Goal: Task Accomplishment & Management: Complete application form

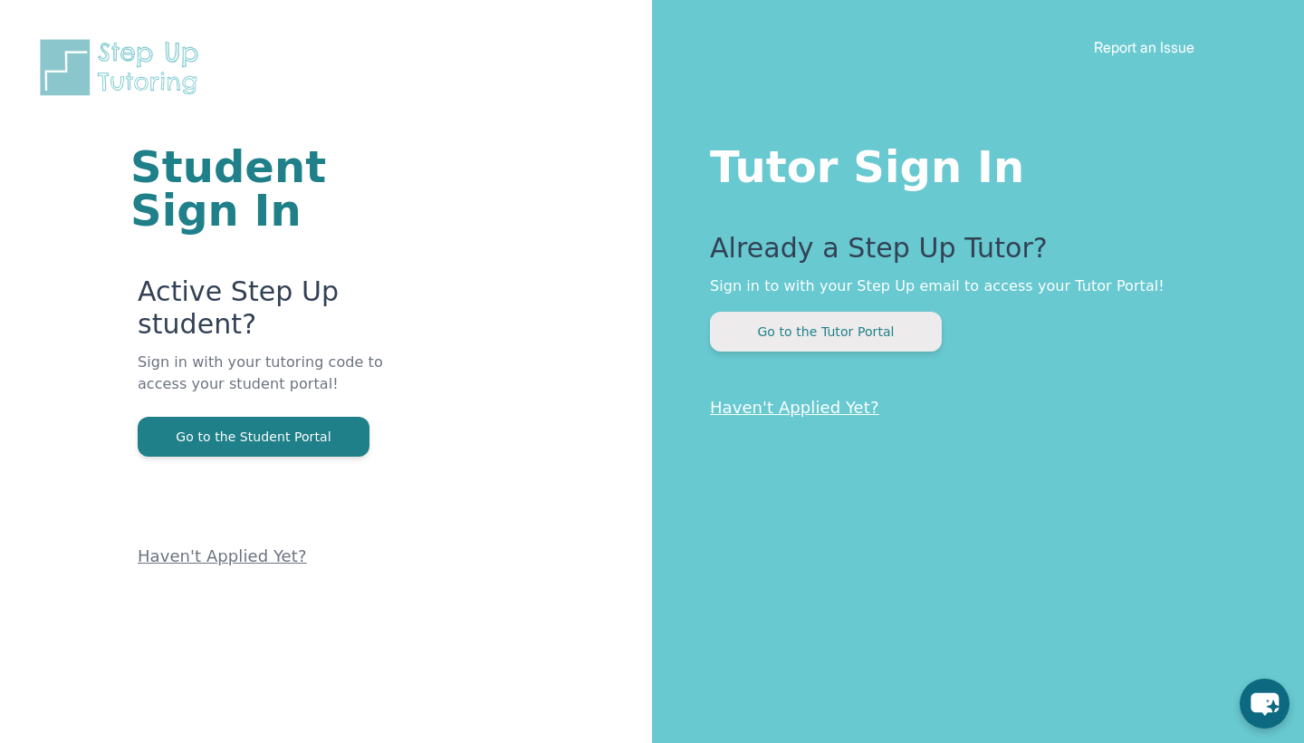
click at [800, 331] on button "Go to the Tutor Portal" at bounding box center [826, 331] width 232 height 40
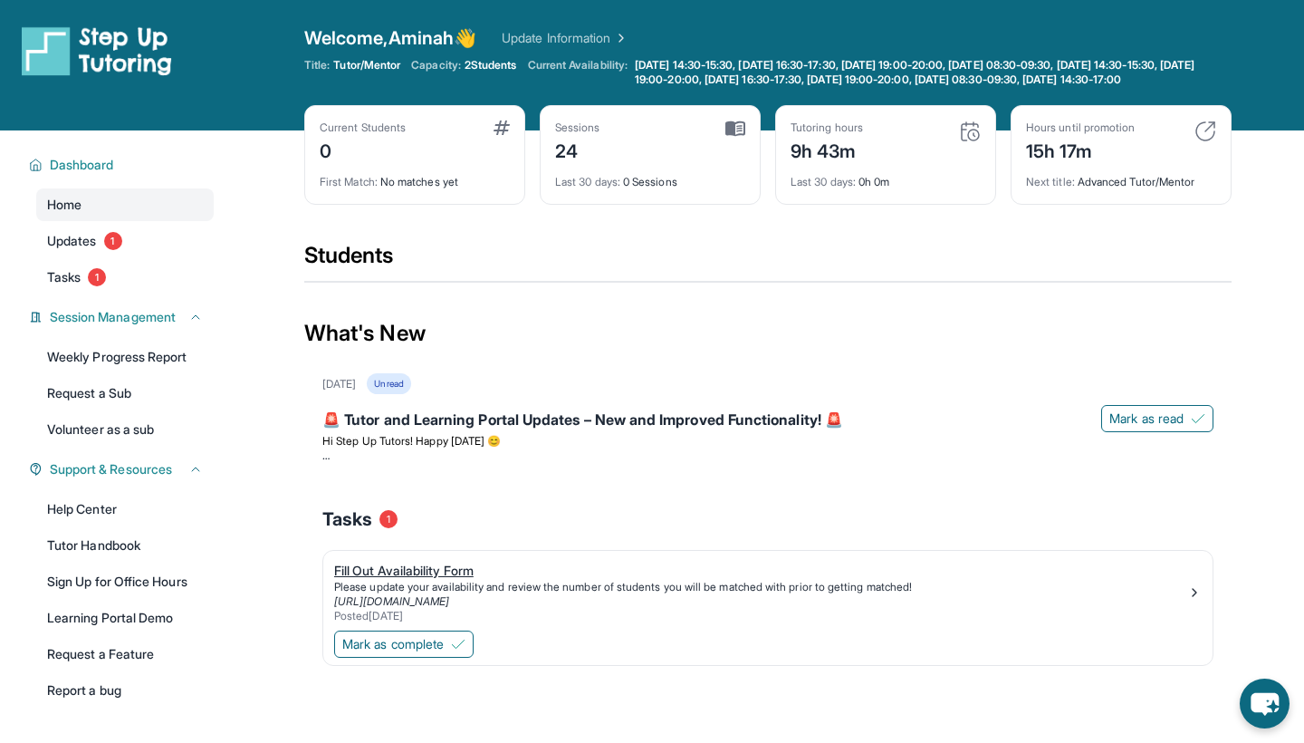
click at [435, 580] on div "Fill Out Availability Form" at bounding box center [760, 570] width 853 height 18
click at [137, 289] on link "Tasks 1" at bounding box center [124, 277] width 177 height 33
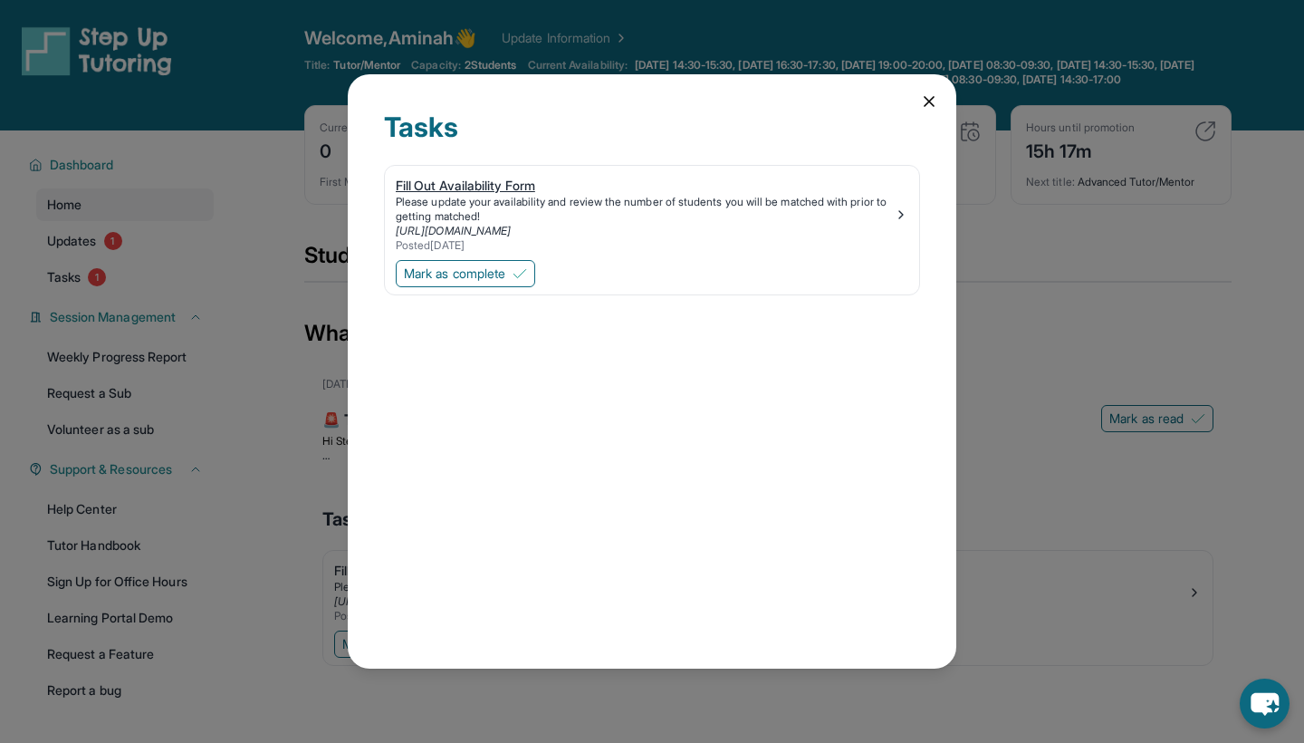
click at [902, 217] on img at bounding box center [901, 214] width 14 height 14
drag, startPoint x: 443, startPoint y: 177, endPoint x: 482, endPoint y: 197, distance: 43.7
drag, startPoint x: 625, startPoint y: 252, endPoint x: 671, endPoint y: 251, distance: 46.2
click at [934, 91] on div "Tasks Fill Out Availability Form Please update your availability and review the…" at bounding box center [652, 371] width 608 height 594
click at [927, 113] on div "Tasks Fill Out Availability Form Please update your availability and review the…" at bounding box center [652, 371] width 608 height 594
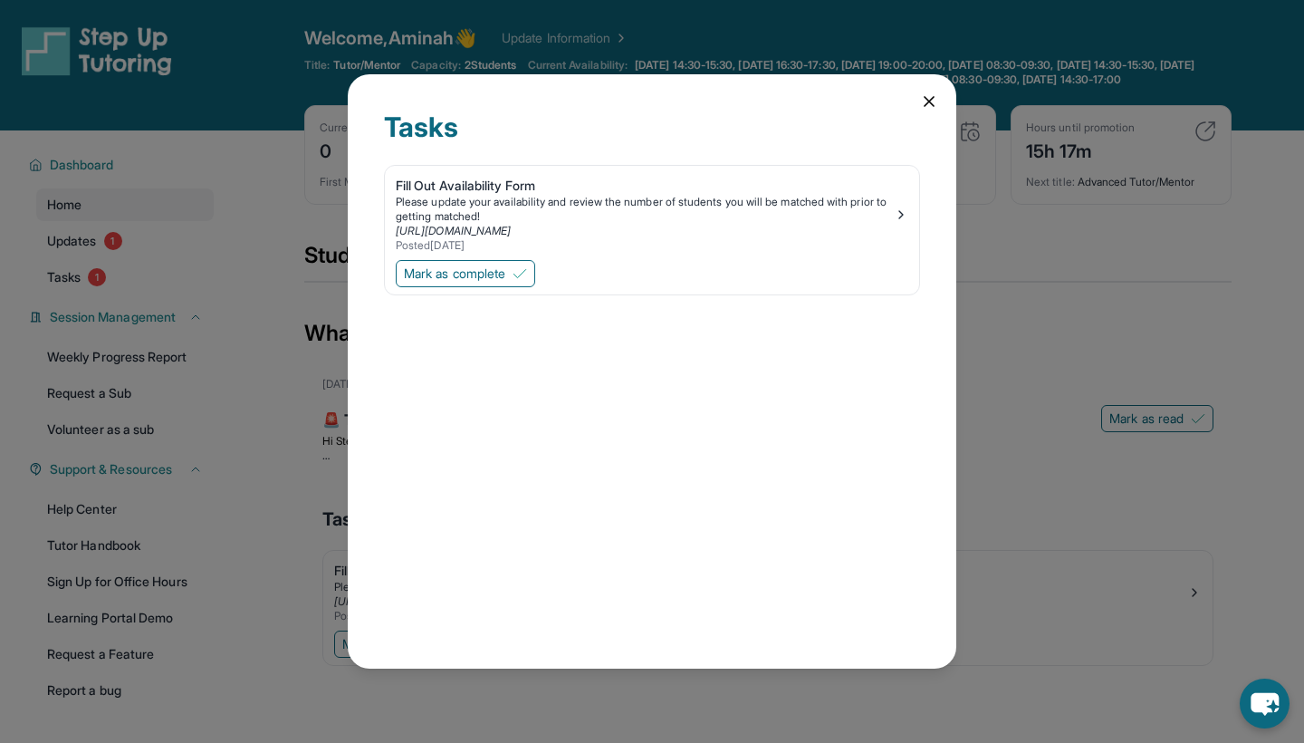
click at [921, 98] on icon at bounding box center [929, 101] width 18 height 18
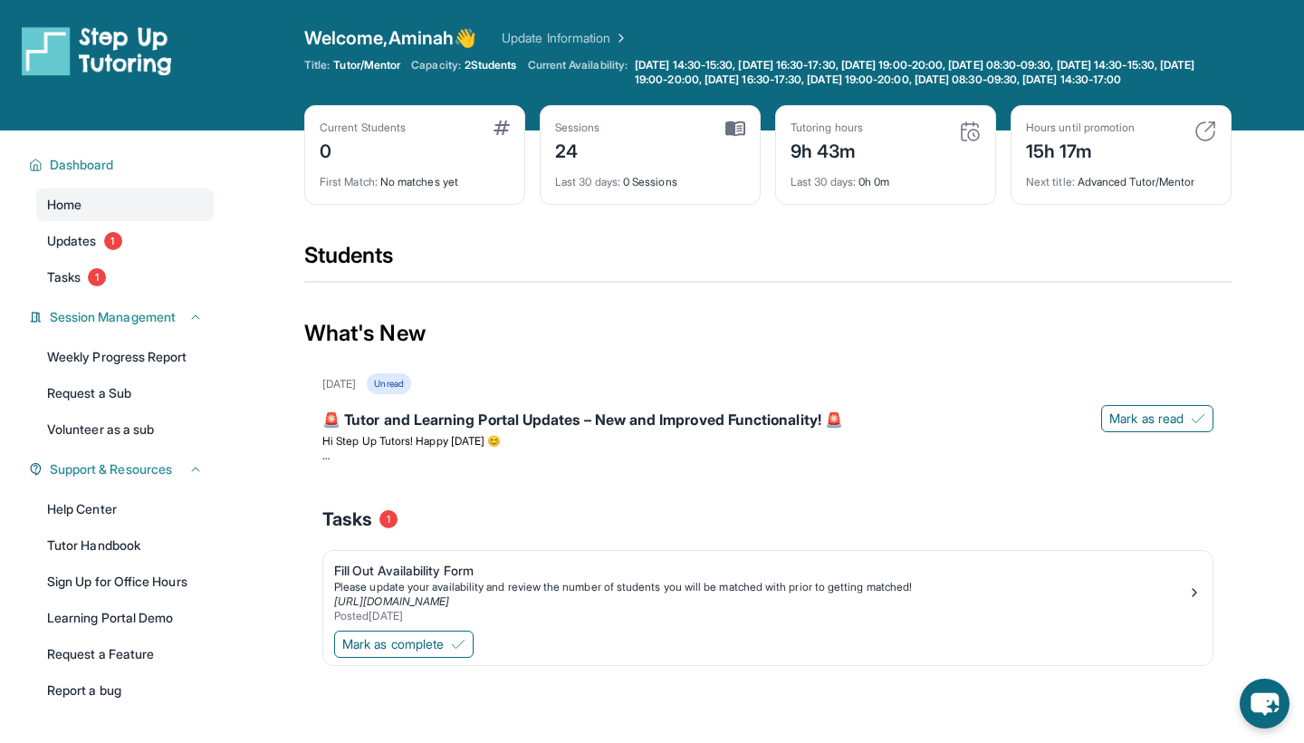
click at [525, 224] on div "Current Students 0 First Match : No matches yet Sessions 24 Last 30 days : 0 Se…" at bounding box center [767, 173] width 927 height 136
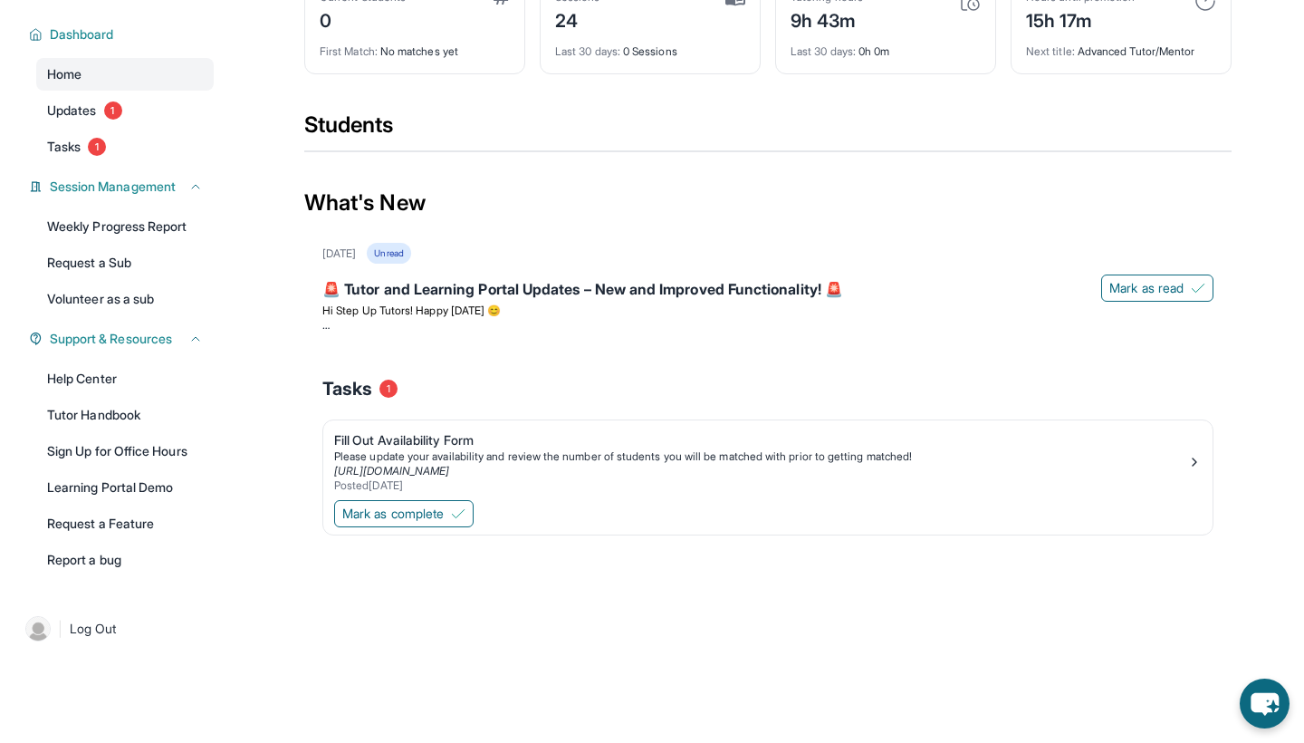
scroll to position [145, 0]
click at [114, 89] on link "Home" at bounding box center [124, 74] width 177 height 33
click at [114, 93] on div "Home Updates 1 Tasks 1" at bounding box center [124, 110] width 177 height 105
click at [114, 101] on span "1" at bounding box center [113, 110] width 18 height 18
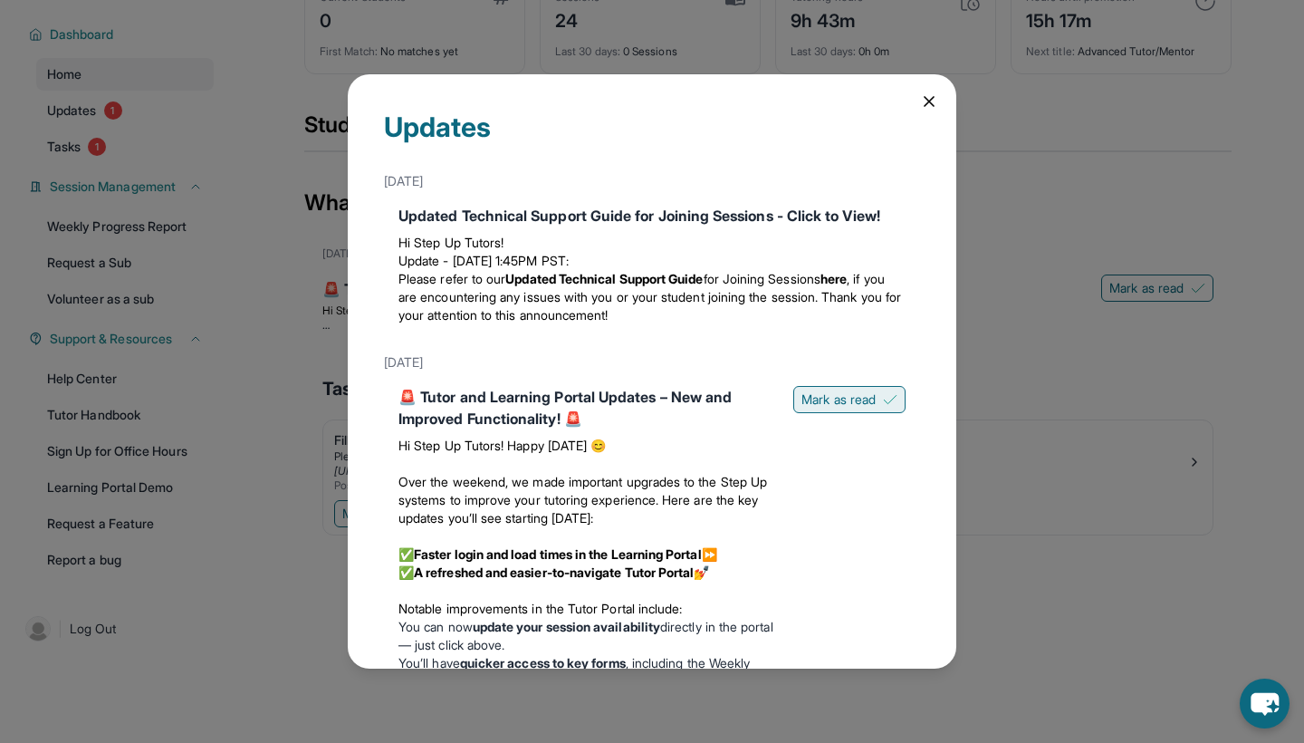
scroll to position [0, 0]
click at [797, 408] on button "Mark as read" at bounding box center [849, 399] width 112 height 27
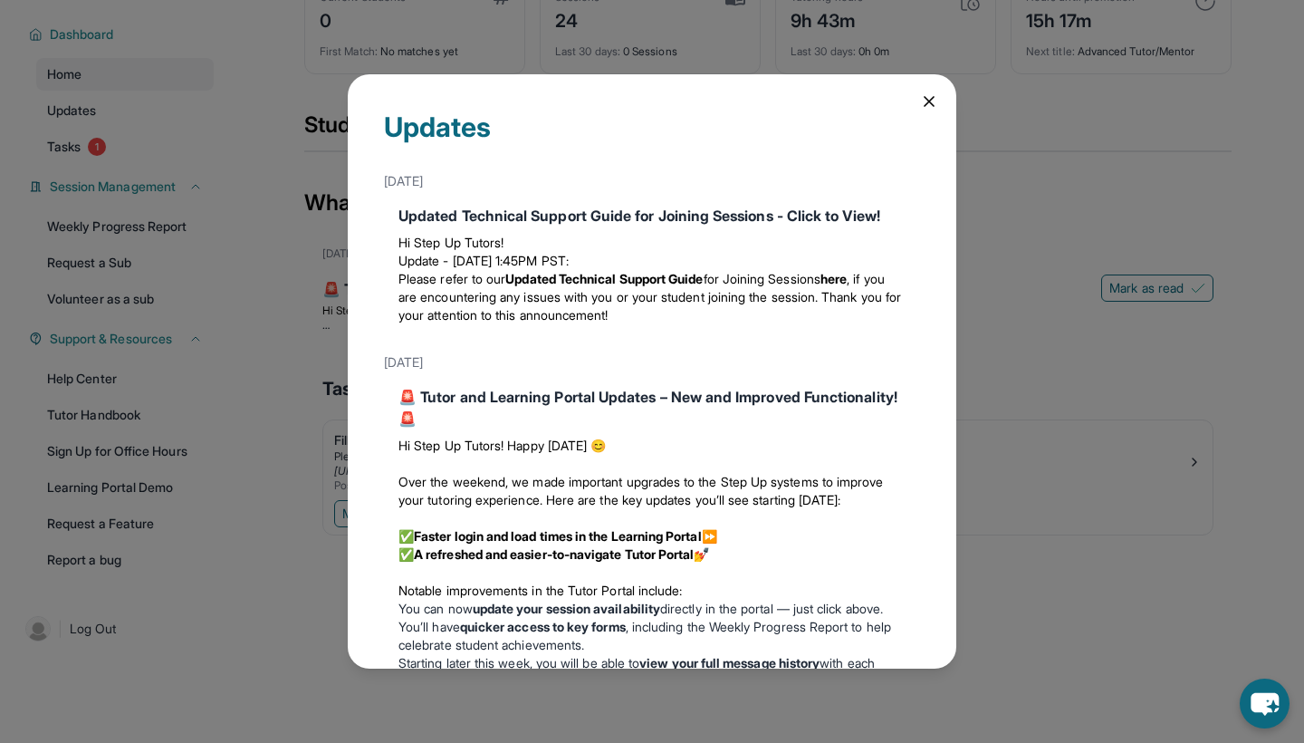
click at [913, 102] on div "Updates May 13th Updated Technical Support Guide for Joining Sessions - Click t…" at bounding box center [652, 371] width 608 height 594
click at [929, 104] on icon at bounding box center [929, 101] width 18 height 18
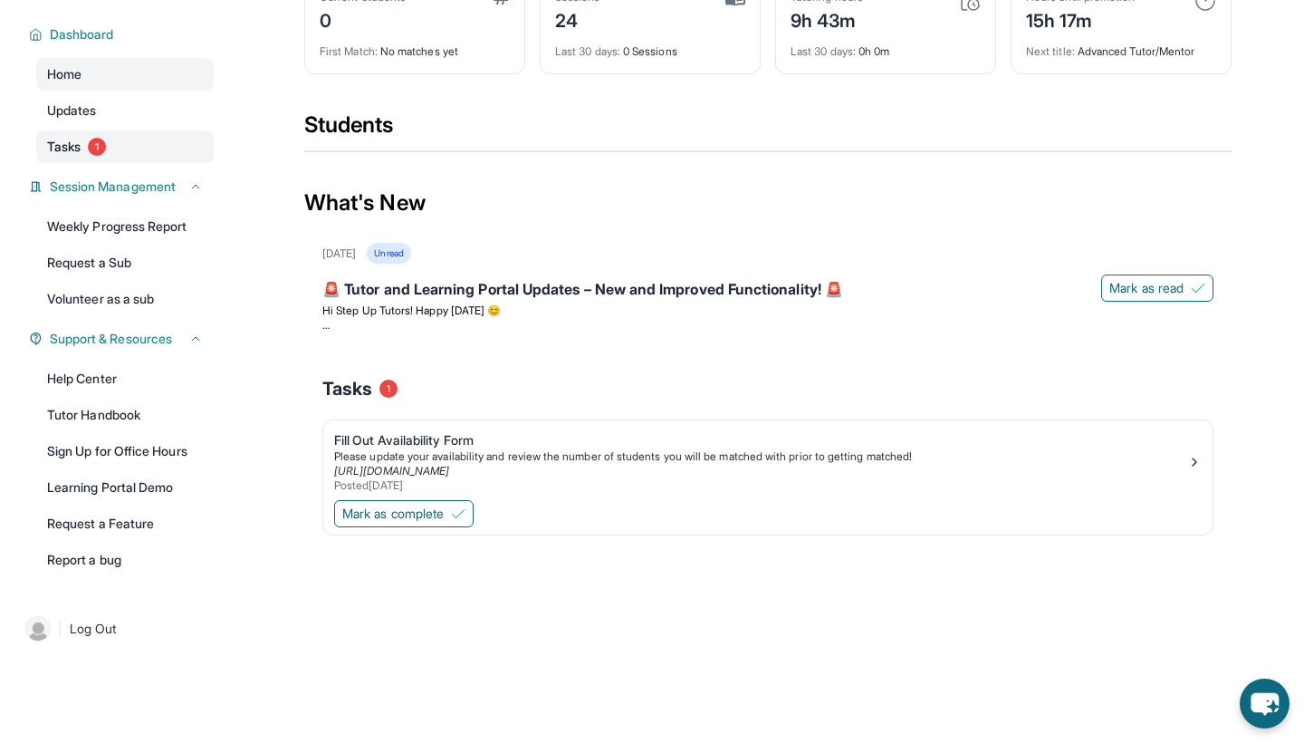
click at [99, 143] on span "1" at bounding box center [97, 147] width 18 height 18
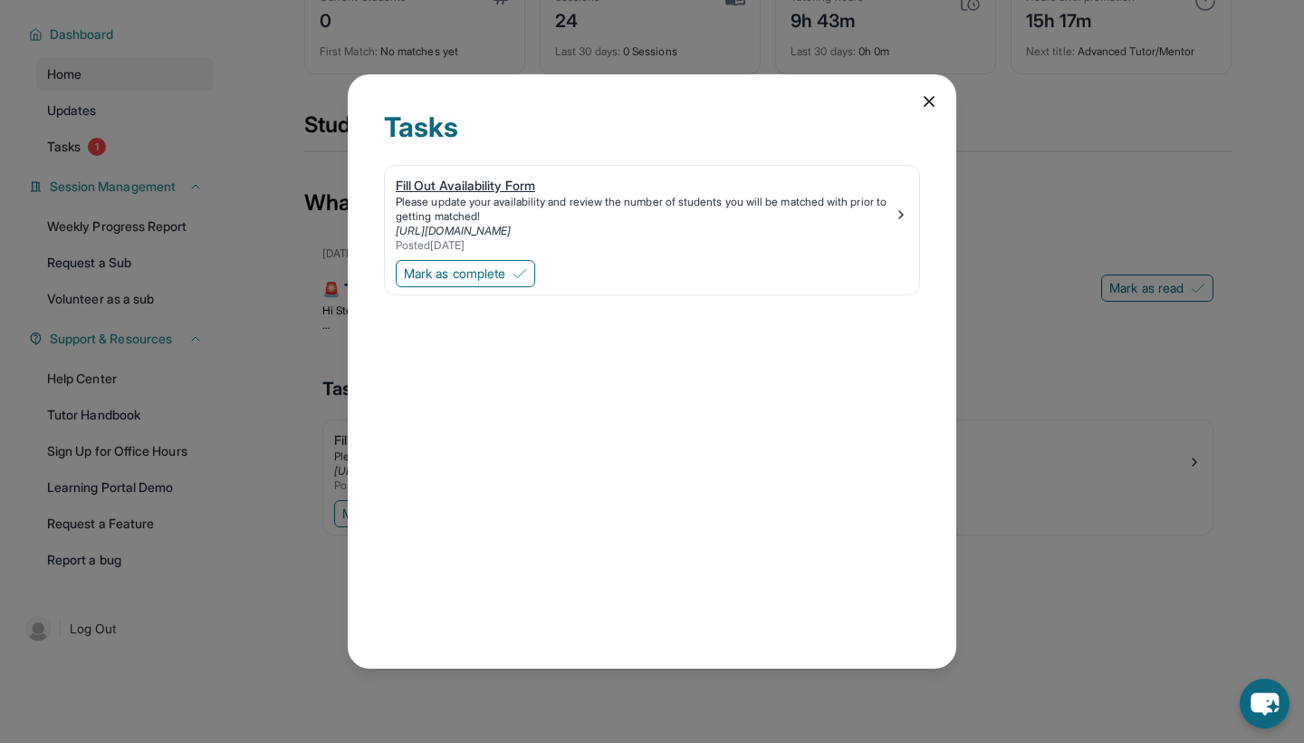
click at [385, 201] on link "Fill Out Availability Form Please update your availability and review the numbe…" at bounding box center [652, 211] width 534 height 91
click at [922, 99] on icon at bounding box center [929, 101] width 18 height 18
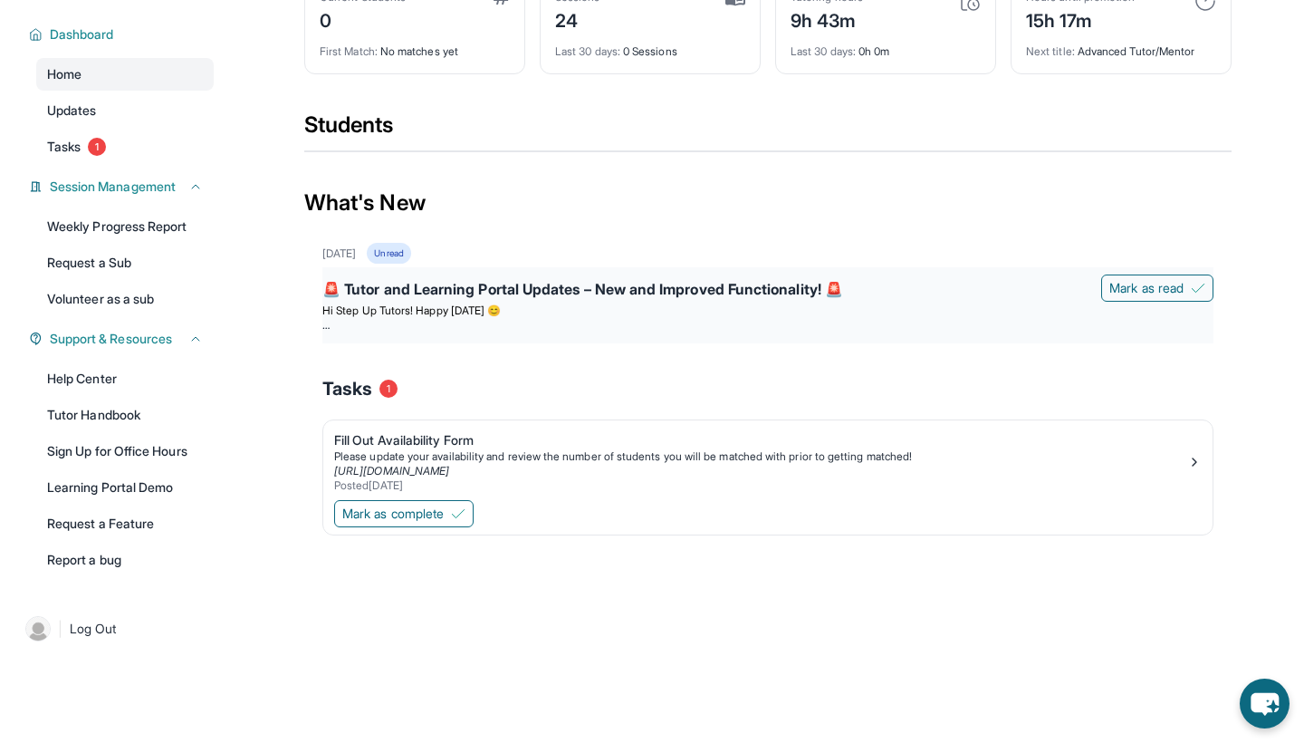
scroll to position [145, 0]
drag, startPoint x: 338, startPoint y: 457, endPoint x: 379, endPoint y: 457, distance: 41.7
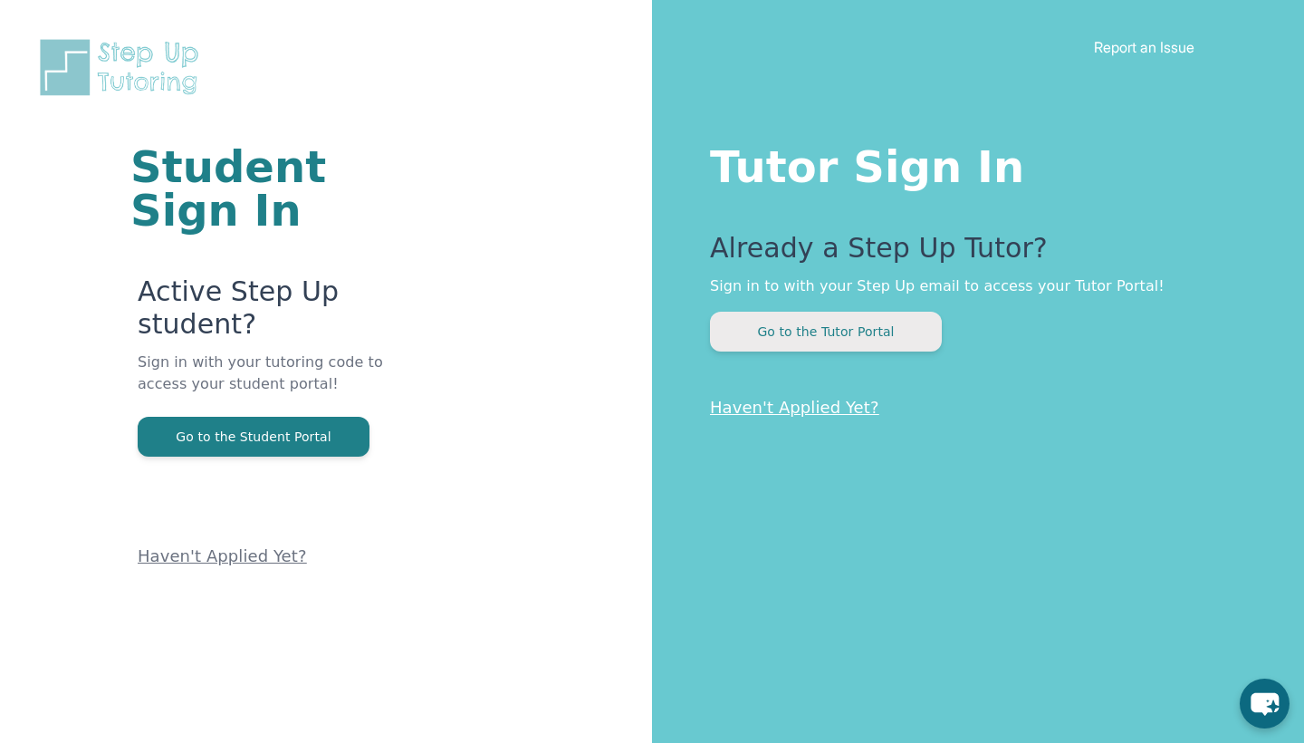
click at [786, 340] on button "Go to the Tutor Portal" at bounding box center [826, 331] width 232 height 40
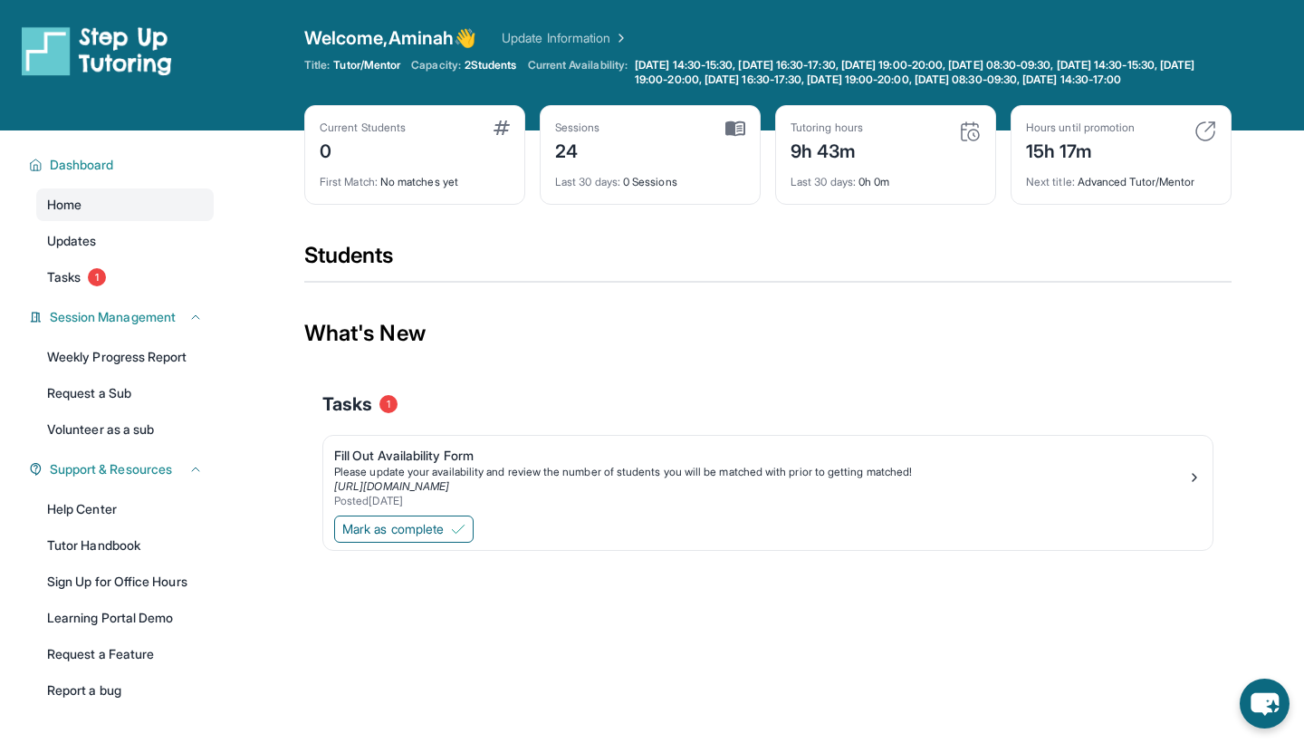
click at [506, 71] on span "2 Students" at bounding box center [491, 65] width 53 height 14
drag, startPoint x: 351, startPoint y: 447, endPoint x: 589, endPoint y: 509, distance: 245.1
click at [589, 515] on div "Tasks 1 Fill Out Availability Form Please update your availability and review t…" at bounding box center [767, 483] width 891 height 221
copy div "1 Fill Out Availability Form Please update your availability and review the num…"
click at [459, 352] on div "What's New" at bounding box center [767, 333] width 927 height 80
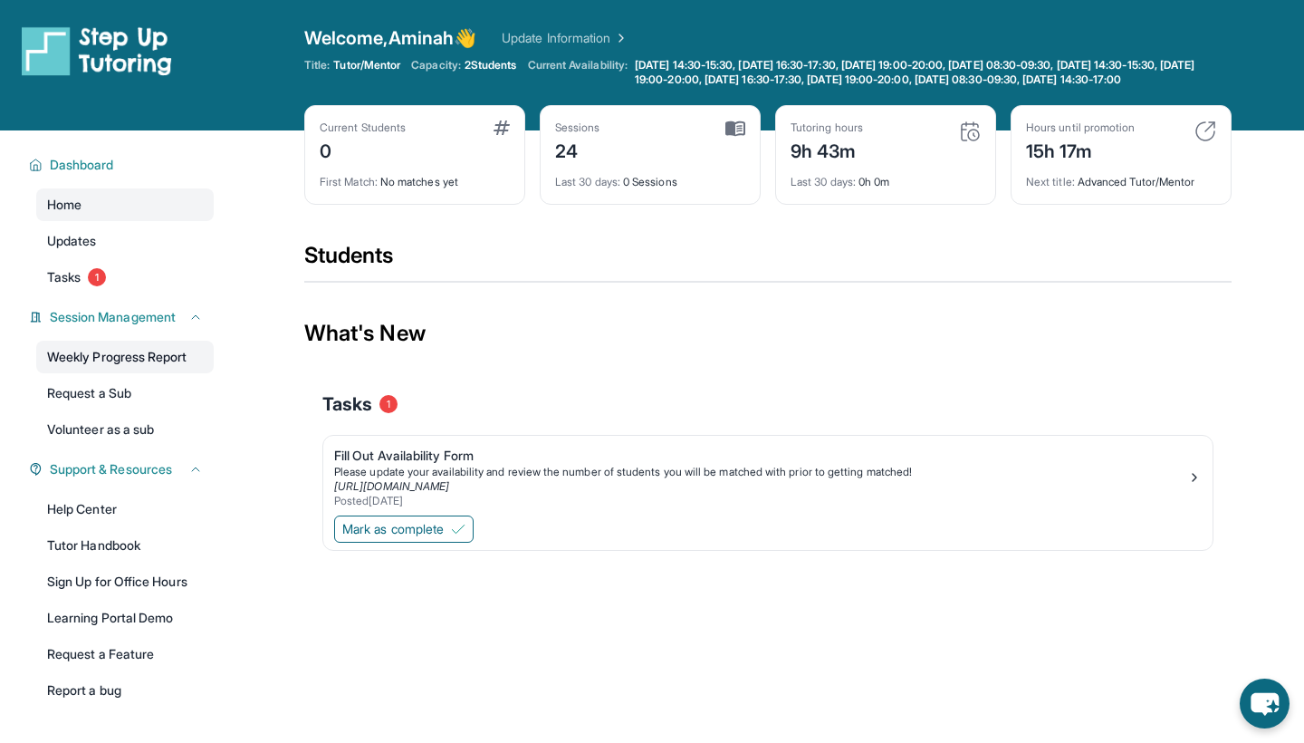
click at [108, 373] on link "Weekly Progress Report" at bounding box center [124, 356] width 177 height 33
click at [645, 164] on div "Sessions 24" at bounding box center [650, 141] width 190 height 43
click at [148, 257] on link "Updates" at bounding box center [124, 241] width 177 height 33
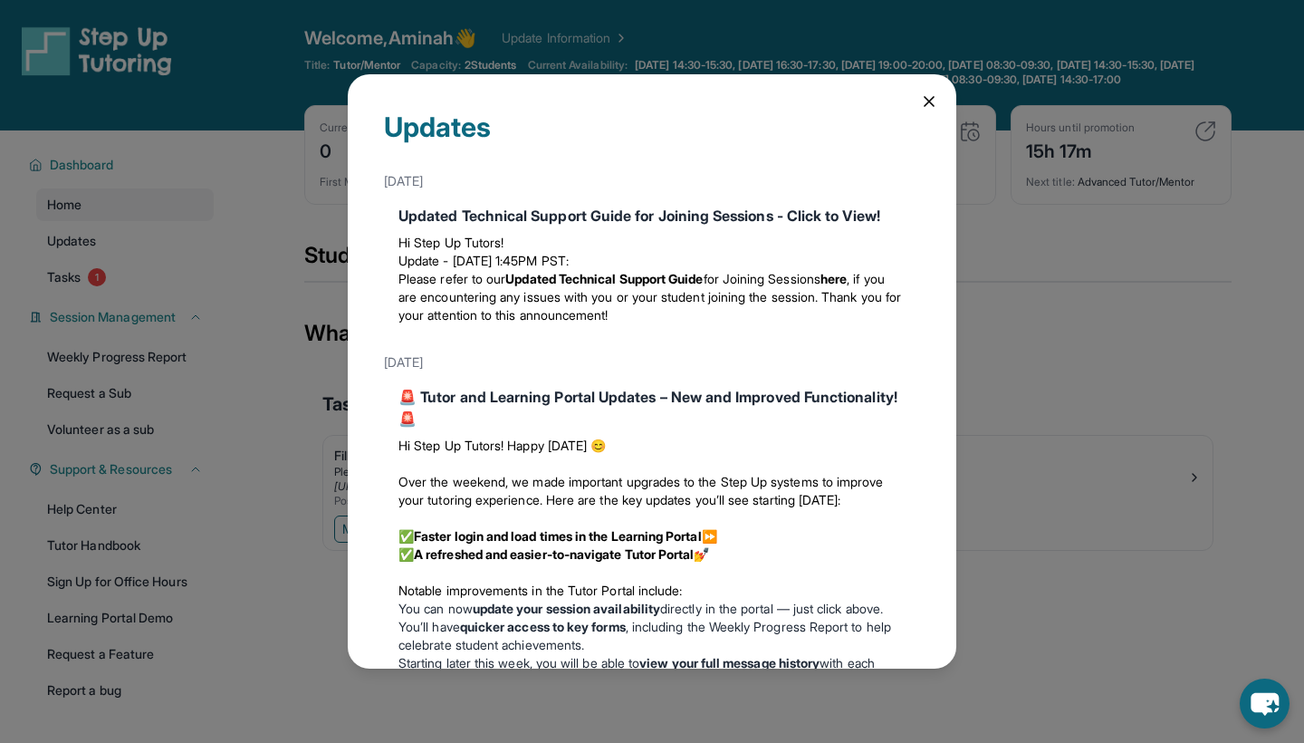
click at [131, 274] on div "Updates [DATE] Updated Technical Support Guide for Joining Sessions - Click to …" at bounding box center [652, 371] width 1304 height 743
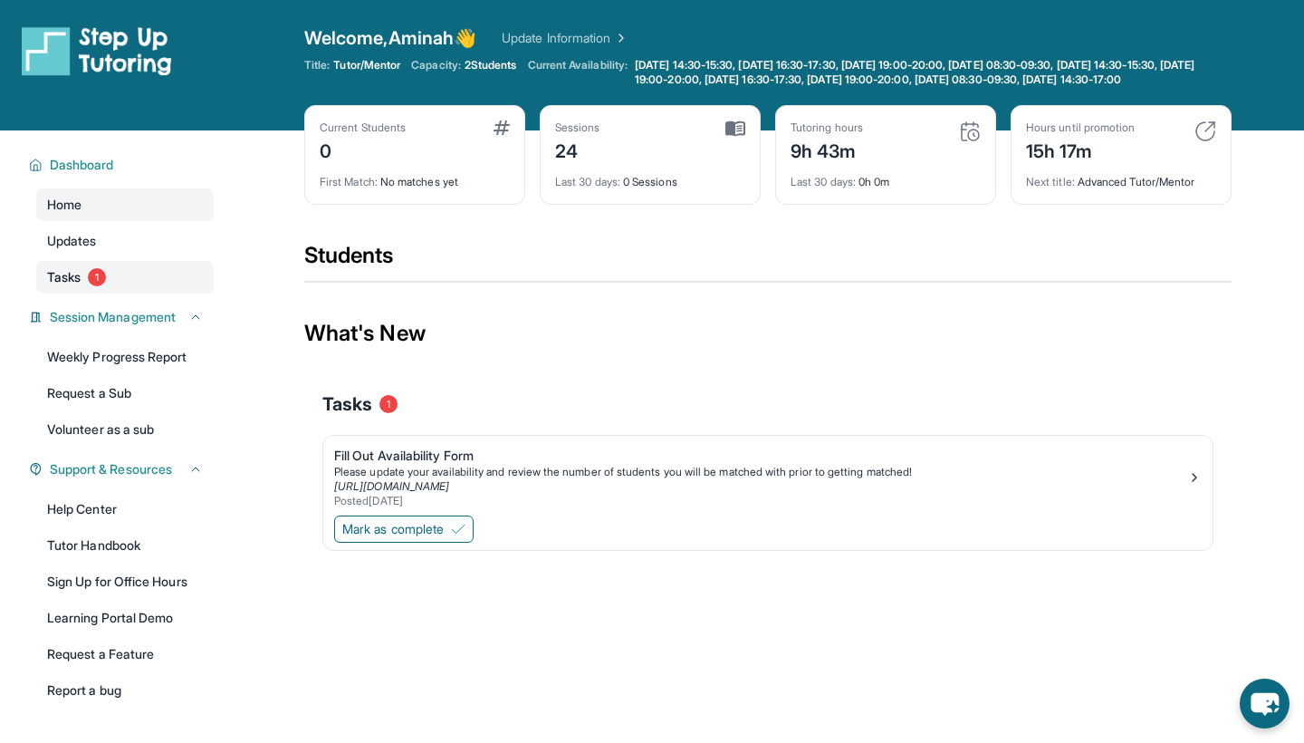
click at [113, 283] on link "Tasks 1" at bounding box center [124, 277] width 177 height 33
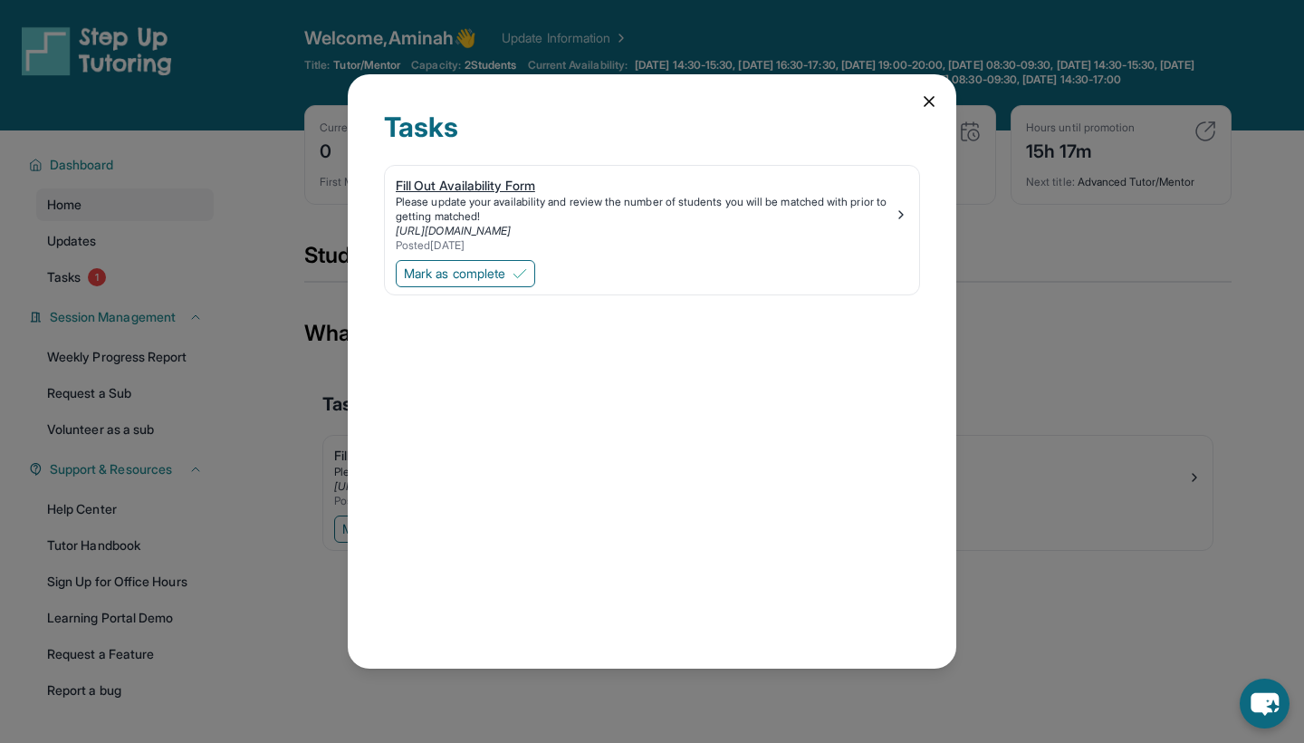
click at [484, 197] on div "Please update your availability and review the number of students you will be m…" at bounding box center [645, 209] width 498 height 29
